Goal: Find specific page/section: Find specific page/section

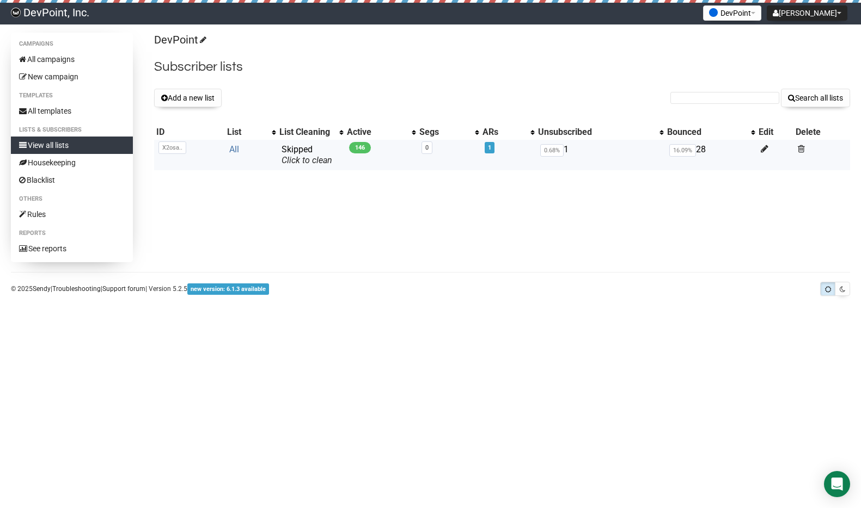
click at [232, 147] on link "All" at bounding box center [234, 149] width 10 height 10
click at [234, 148] on link "All" at bounding box center [234, 149] width 10 height 10
click at [233, 147] on link "All" at bounding box center [234, 149] width 10 height 10
click at [236, 146] on link "All" at bounding box center [234, 149] width 10 height 10
